Goal: Task Accomplishment & Management: Manage account settings

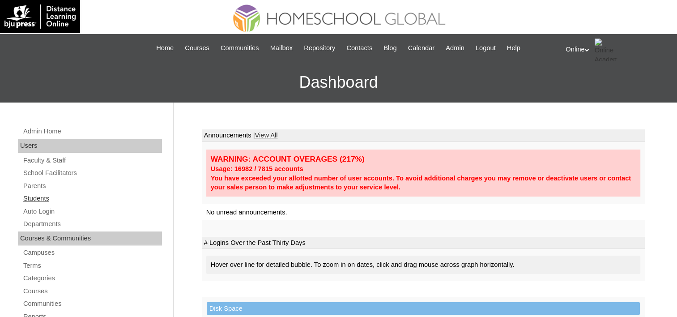
click at [28, 201] on link "Students" at bounding box center [92, 198] width 140 height 11
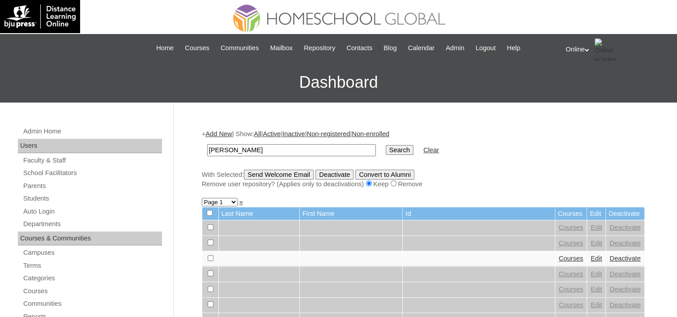
type input "[PERSON_NAME]"
click at [386, 145] on input "Search" at bounding box center [400, 150] width 28 height 10
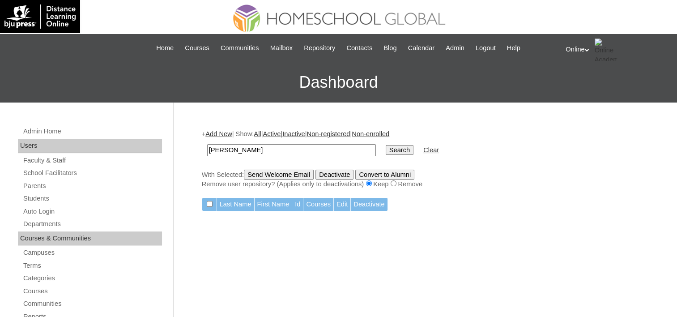
click at [231, 145] on input "[PERSON_NAME]" at bounding box center [291, 150] width 169 height 12
type input "[PERSON_NAME]"
click at [386, 145] on input "Search" at bounding box center [400, 150] width 28 height 10
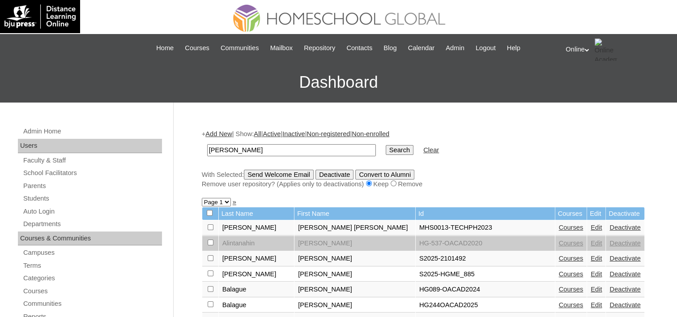
scroll to position [45, 0]
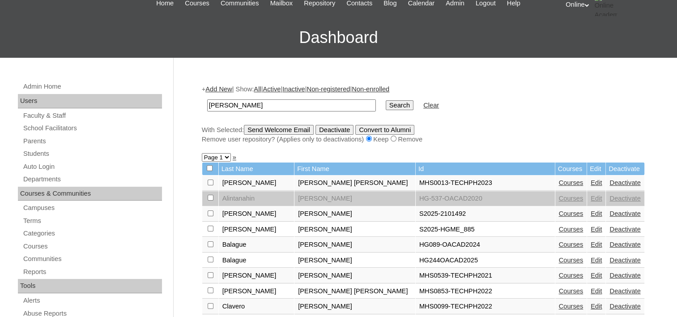
click at [243, 106] on input "[PERSON_NAME]" at bounding box center [291, 105] width 169 height 12
click at [575, 128] on div "With Selected: Send Welcome Email Deactivate Convert to Alumni Remove user repo…" at bounding box center [423, 134] width 443 height 19
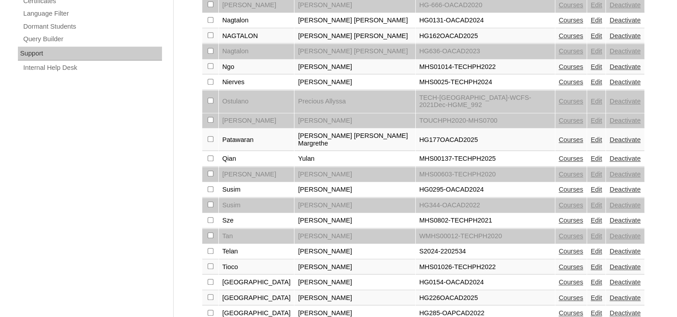
scroll to position [646, 0]
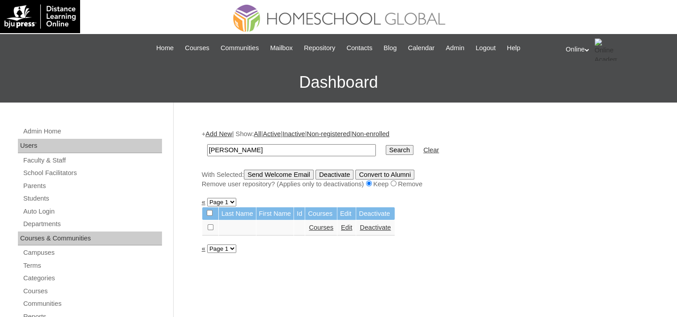
click at [306, 150] on input "Kim" at bounding box center [291, 150] width 169 height 12
drag, startPoint x: 240, startPoint y: 150, endPoint x: 163, endPoint y: 134, distance: 78.2
type input "[PERSON_NAME]"
click at [386, 145] on input "Search" at bounding box center [400, 150] width 28 height 10
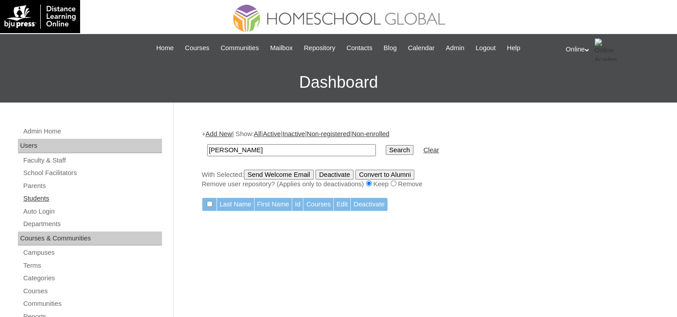
click at [26, 199] on link "Students" at bounding box center [92, 198] width 140 height 11
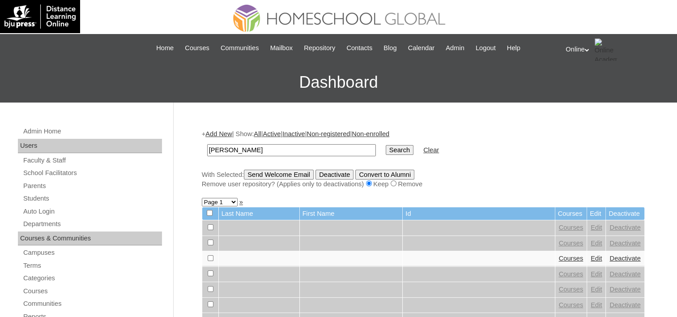
type input "[PERSON_NAME]"
click at [386, 145] on input "Search" at bounding box center [400, 150] width 28 height 10
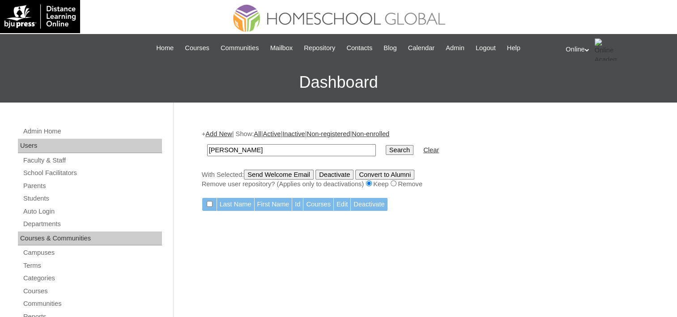
click at [226, 148] on input "[PERSON_NAME]" at bounding box center [291, 150] width 169 height 12
type input "Balague"
click at [386, 145] on input "Search" at bounding box center [400, 150] width 28 height 10
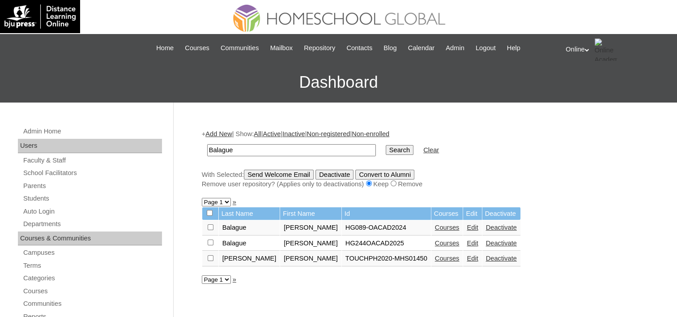
click at [435, 243] on link "Courses" at bounding box center [447, 242] width 25 height 7
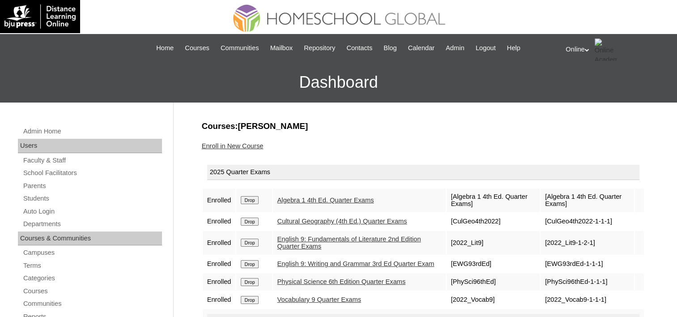
click at [252, 147] on link "Enroll in New Course" at bounding box center [233, 145] width 62 height 7
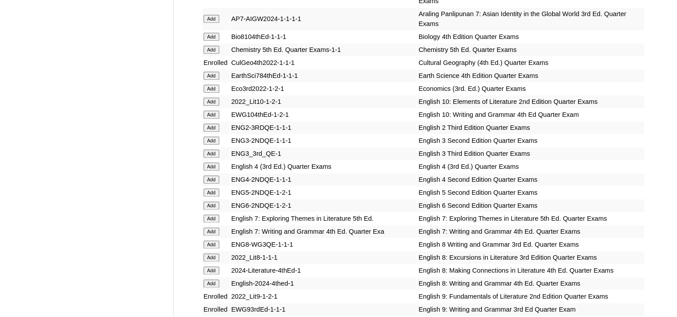
scroll to position [985, 0]
